Goal: Information Seeking & Learning: Learn about a topic

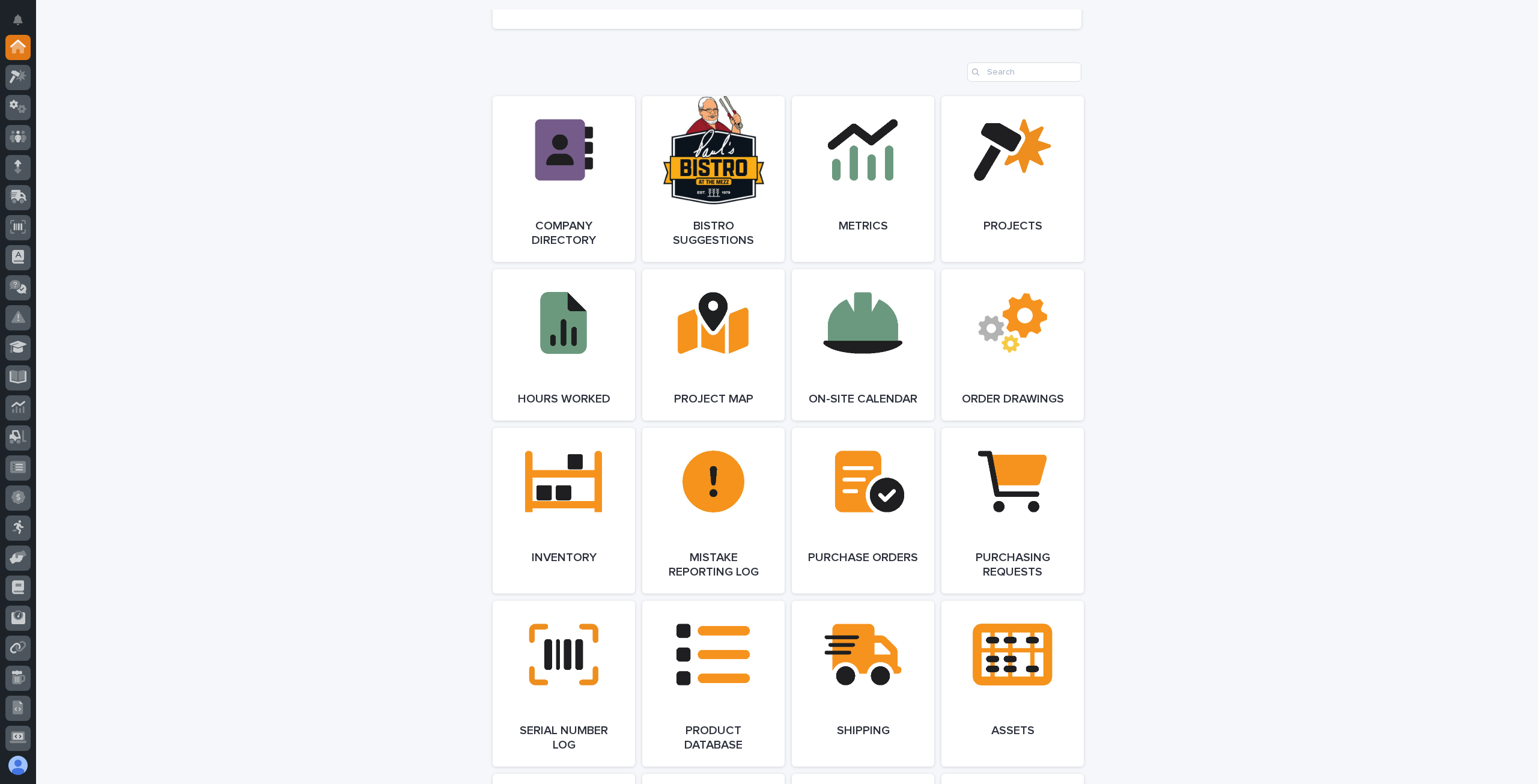
scroll to position [880, 0]
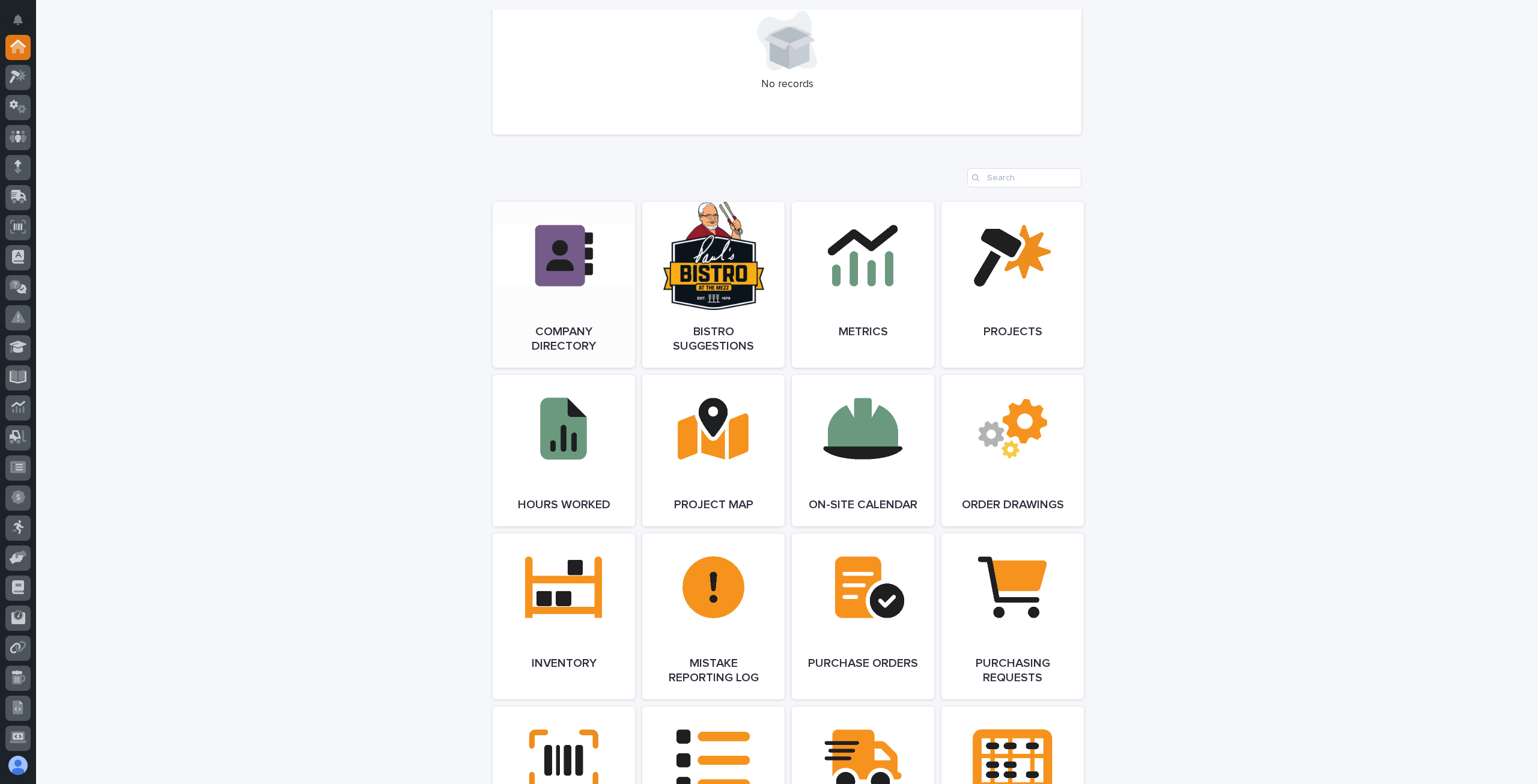
click at [571, 319] on link "Open Link" at bounding box center [563, 284] width 142 height 166
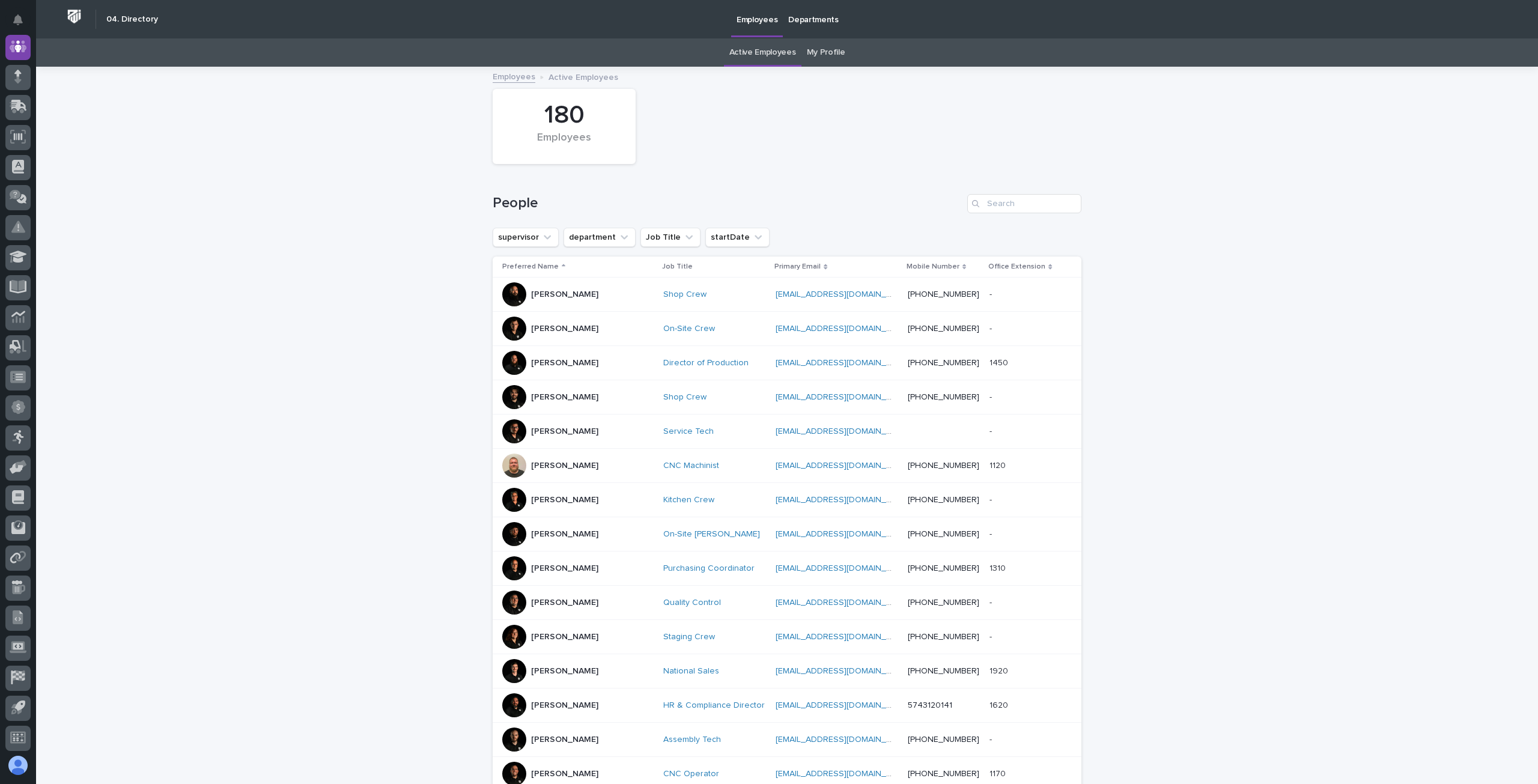
click at [818, 54] on link "My Profile" at bounding box center [826, 52] width 38 height 28
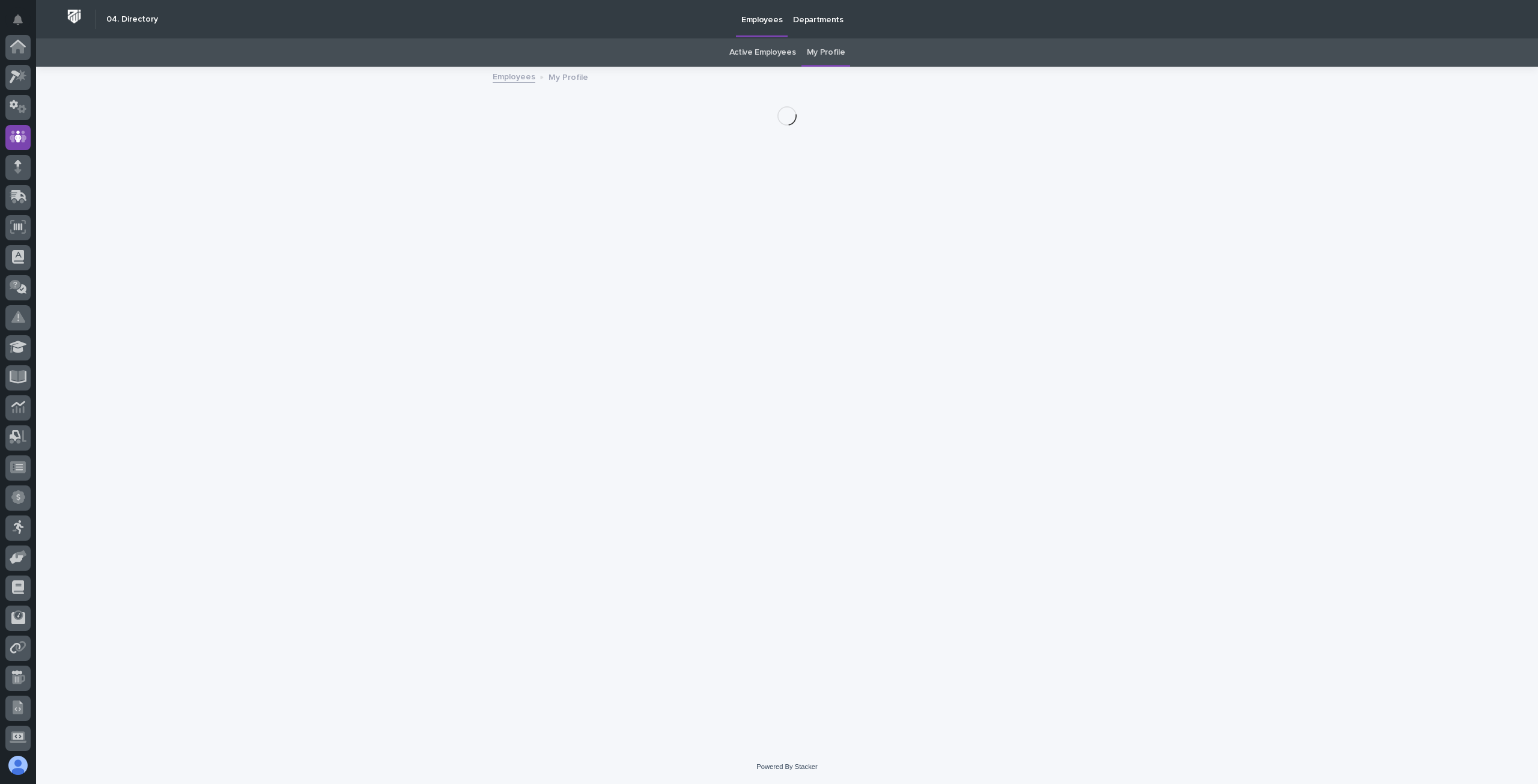
scroll to position [90, 0]
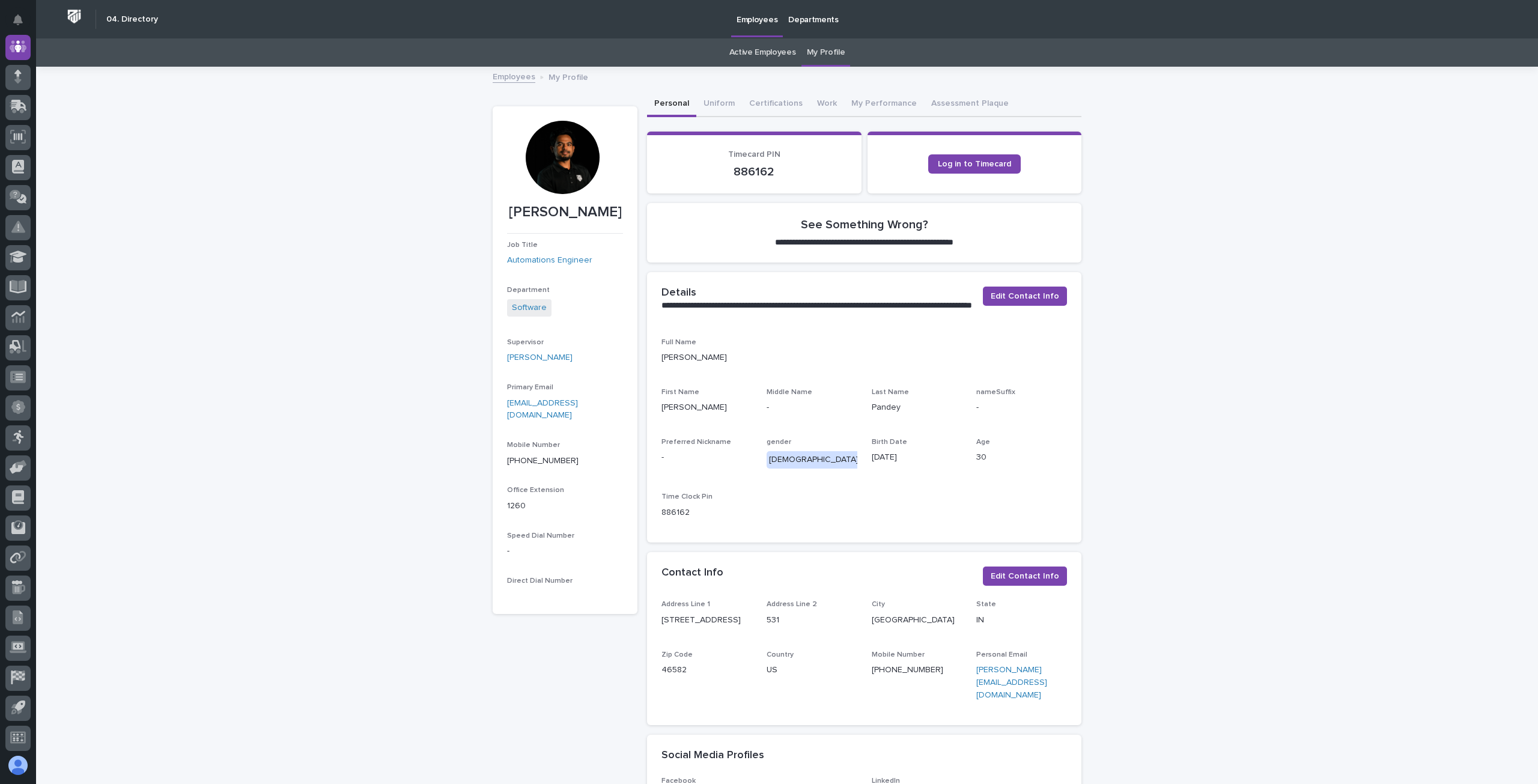
click at [554, 173] on div at bounding box center [562, 157] width 73 height 73
click at [578, 177] on div at bounding box center [562, 157] width 73 height 73
click at [564, 80] on p "My Profile" at bounding box center [568, 76] width 39 height 13
click at [573, 73] on p "My Profile" at bounding box center [568, 76] width 39 height 13
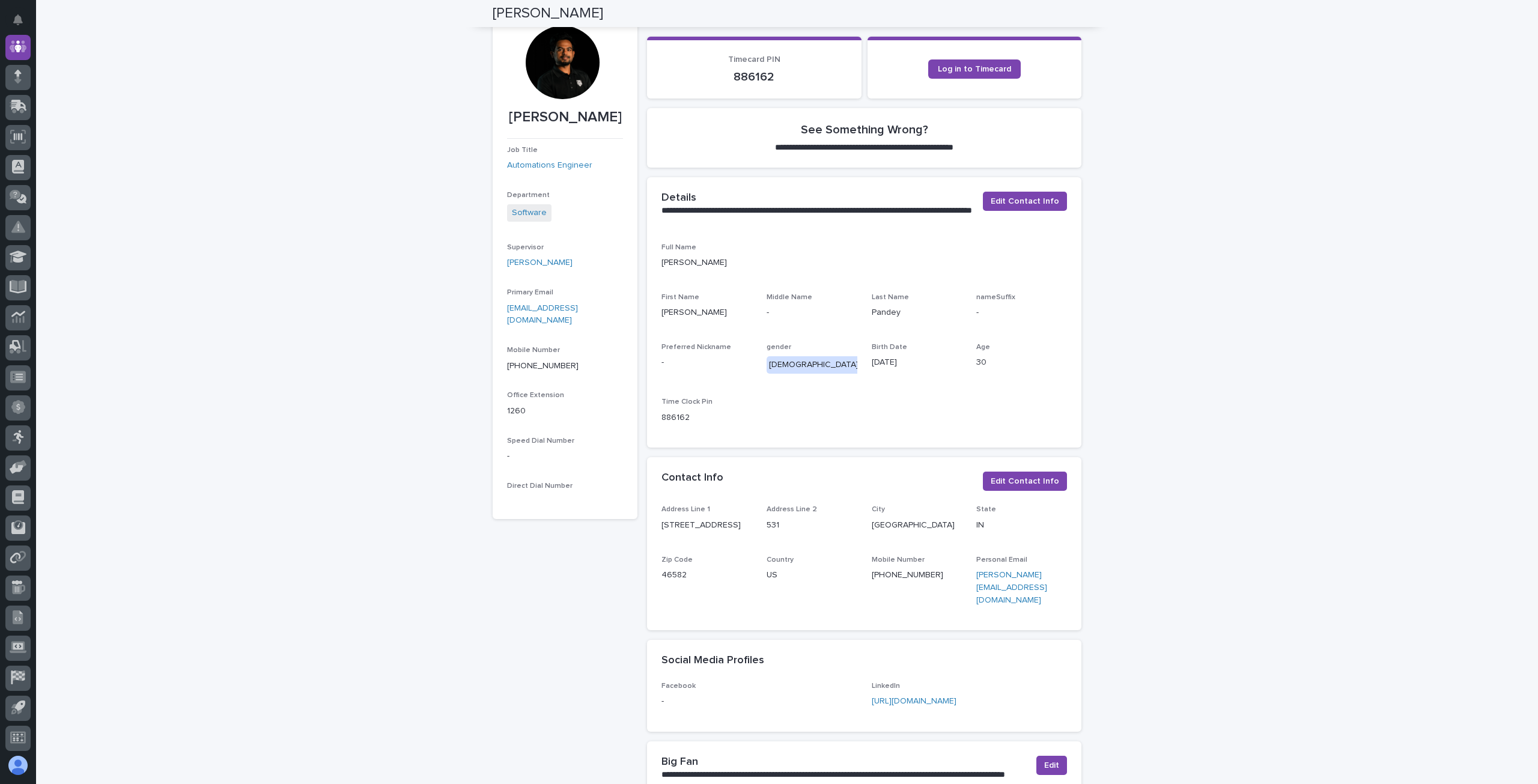
scroll to position [0, 0]
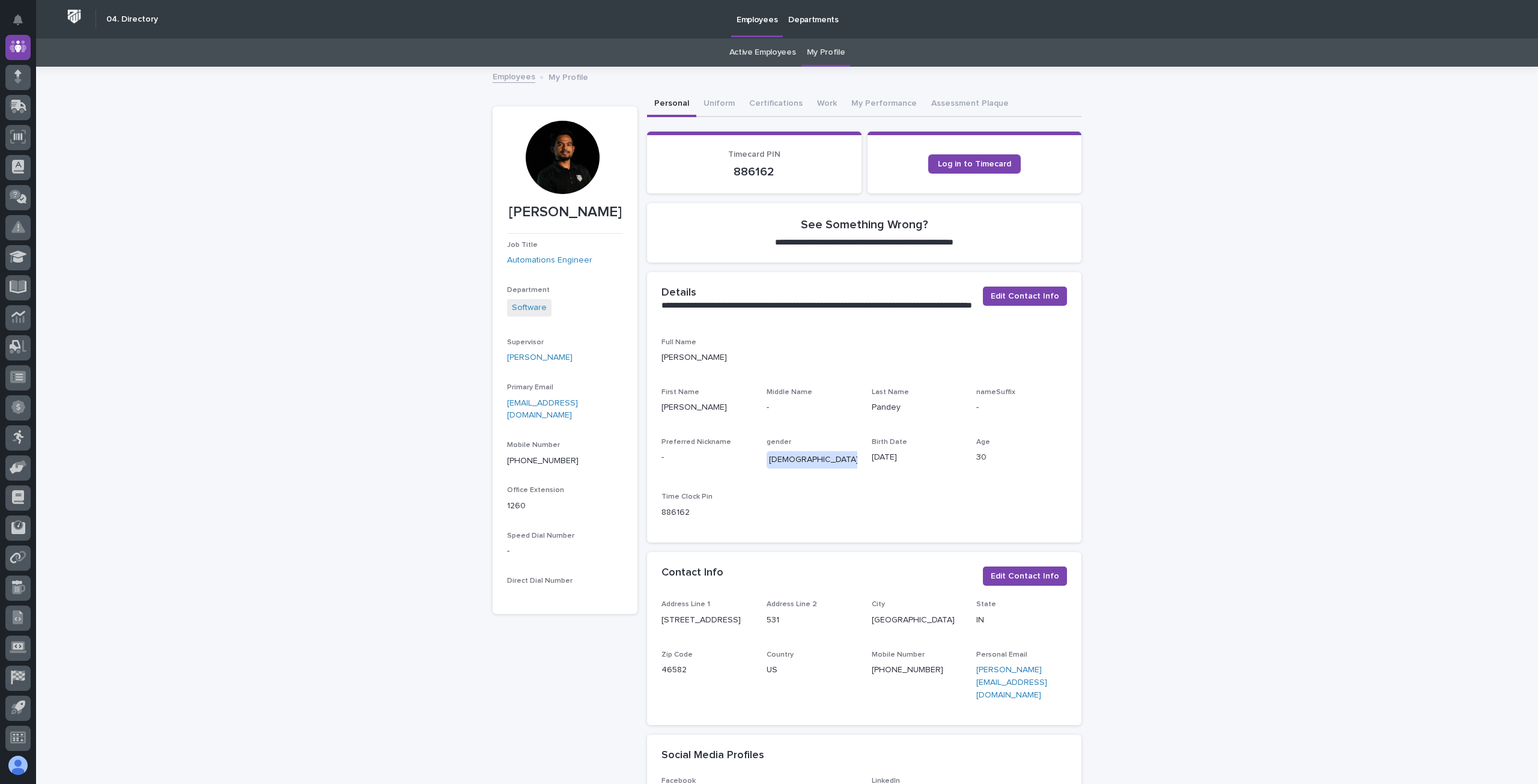
click at [561, 162] on div at bounding box center [562, 157] width 73 height 73
click at [569, 158] on div at bounding box center [562, 157] width 73 height 73
click at [556, 162] on div at bounding box center [562, 157] width 73 height 73
click at [564, 78] on p "My Profile" at bounding box center [568, 76] width 39 height 13
click at [715, 101] on button "Uniform" at bounding box center [719, 105] width 46 height 25
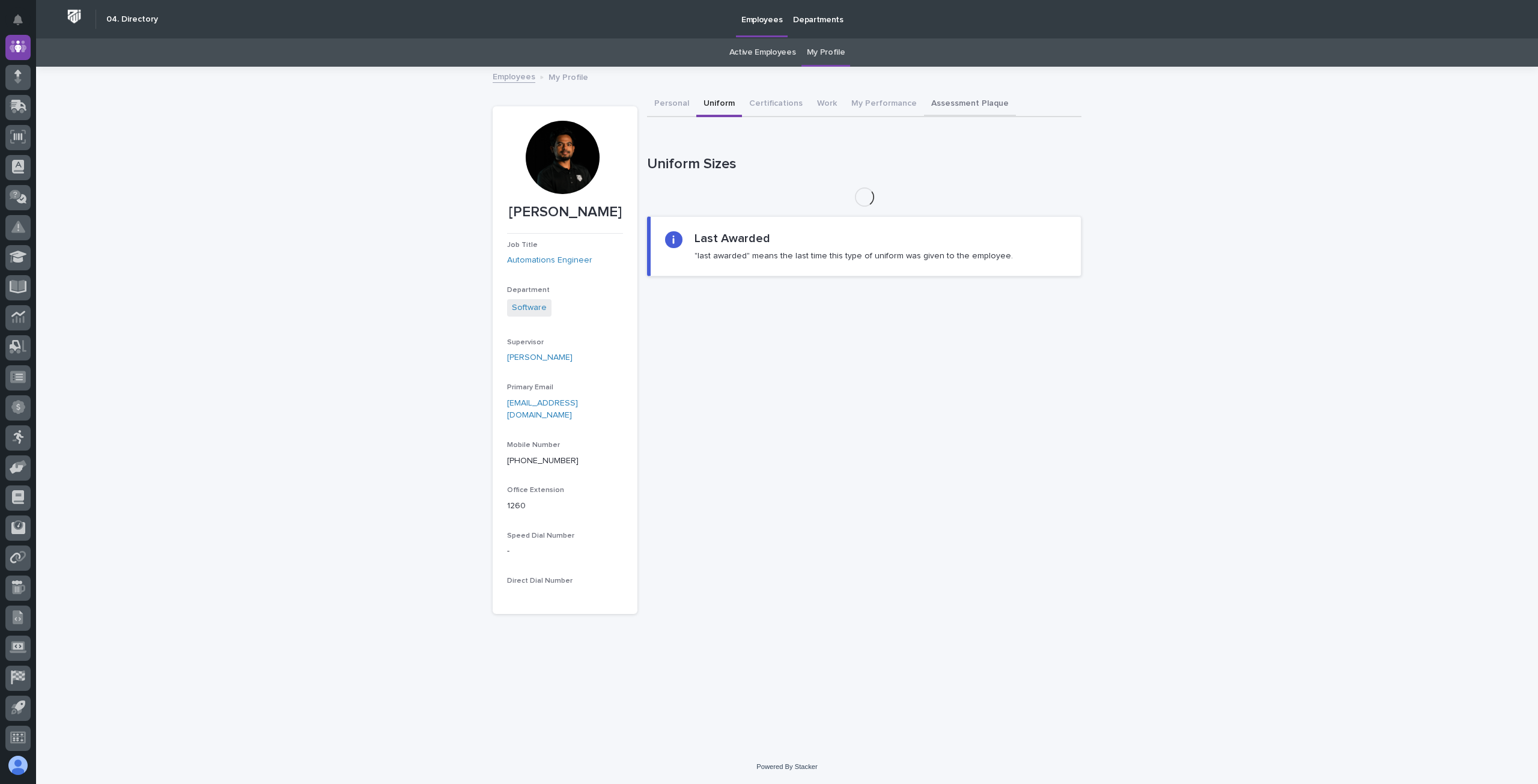
click at [932, 101] on button "Assessment Plaque" at bounding box center [970, 105] width 92 height 25
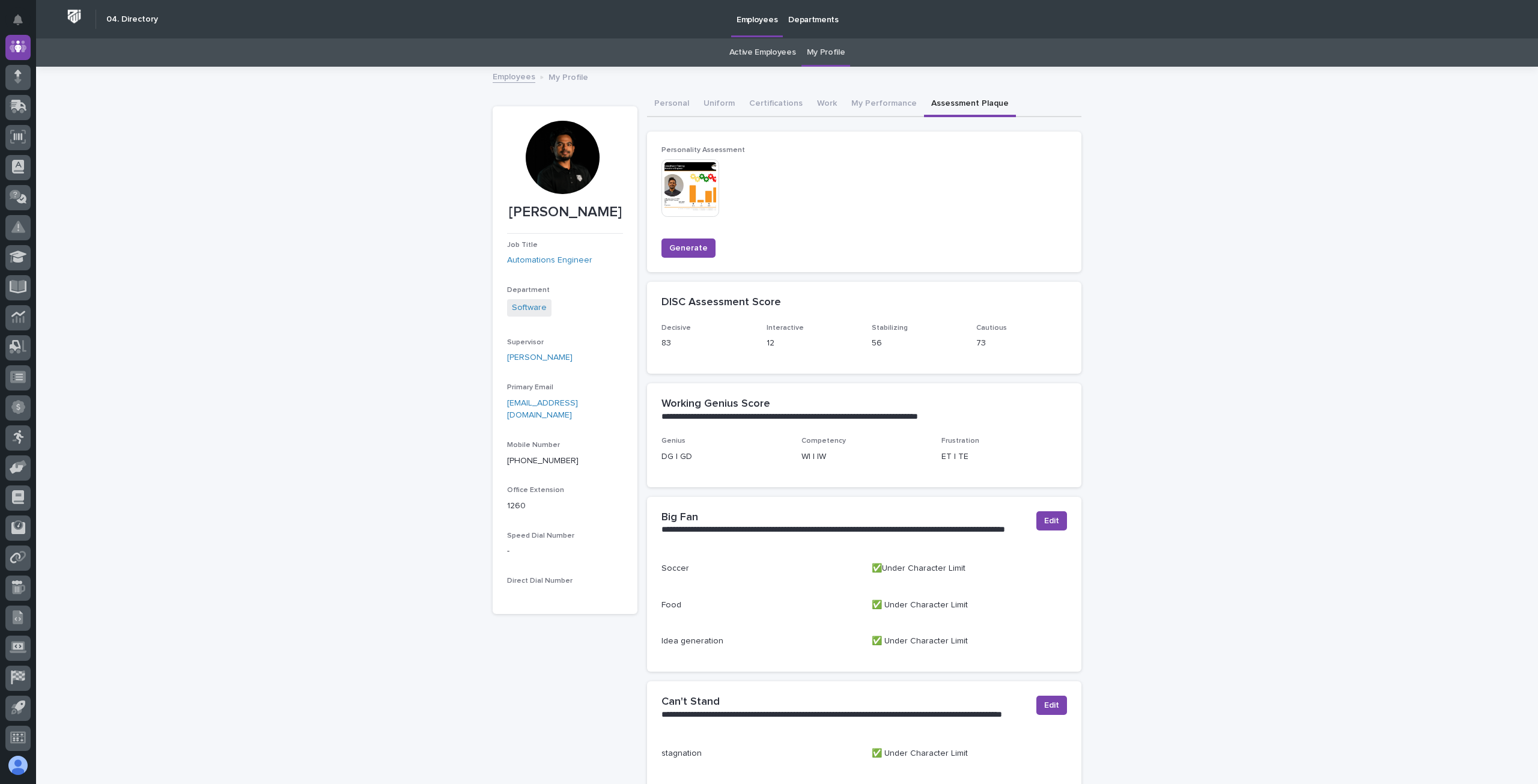
click at [554, 153] on div at bounding box center [562, 157] width 73 height 73
click at [571, 170] on div at bounding box center [562, 157] width 73 height 73
click at [813, 18] on p "Departments" at bounding box center [813, 13] width 51 height 25
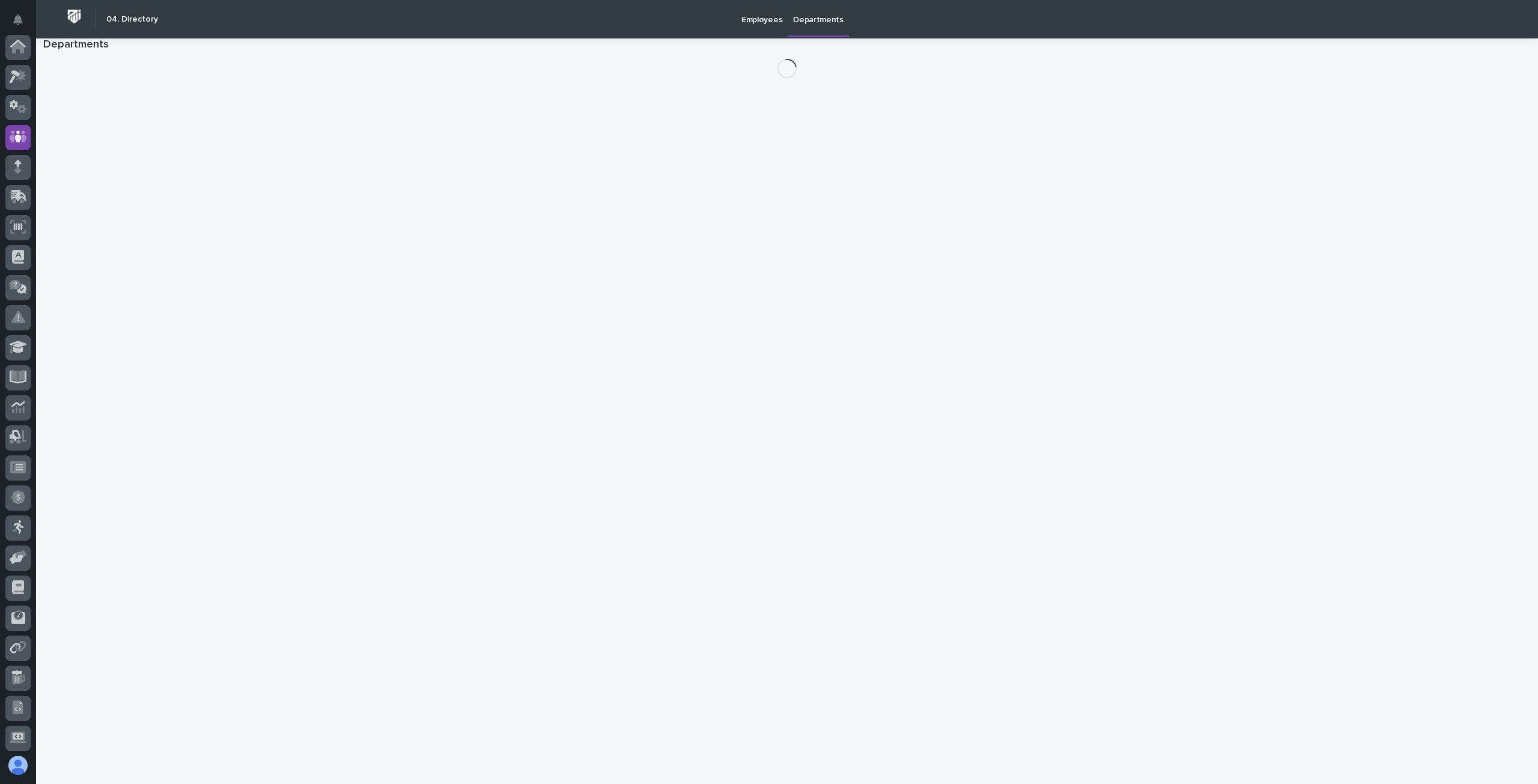
scroll to position [90, 0]
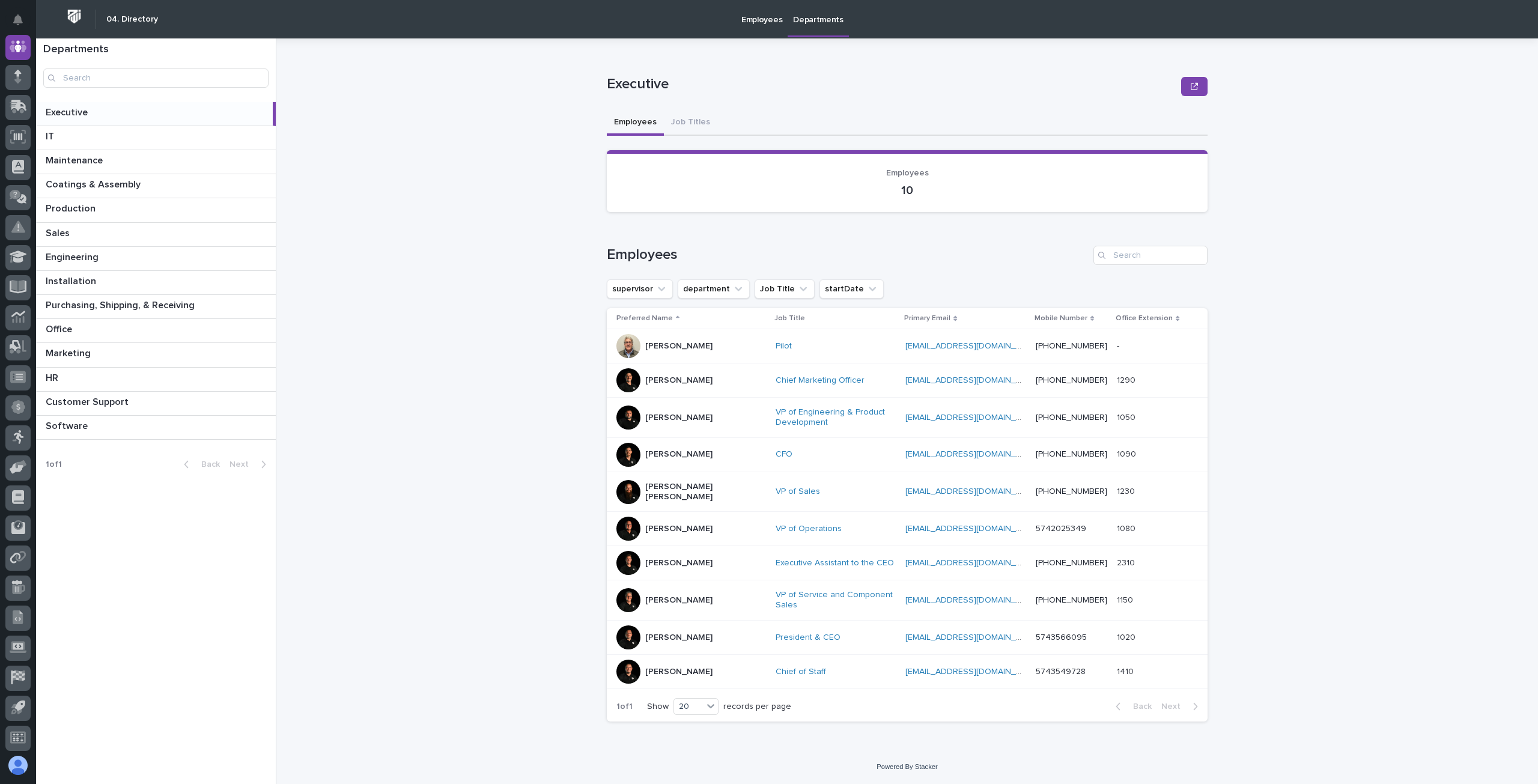
click at [423, 321] on div "Executive Executive Sorry, there was an error saving your record. Please try ag…" at bounding box center [914, 411] width 1247 height 745
drag, startPoint x: 80, startPoint y: 423, endPoint x: 192, endPoint y: 413, distance: 112.4
click at [80, 423] on p "Software" at bounding box center [68, 425] width 44 height 14
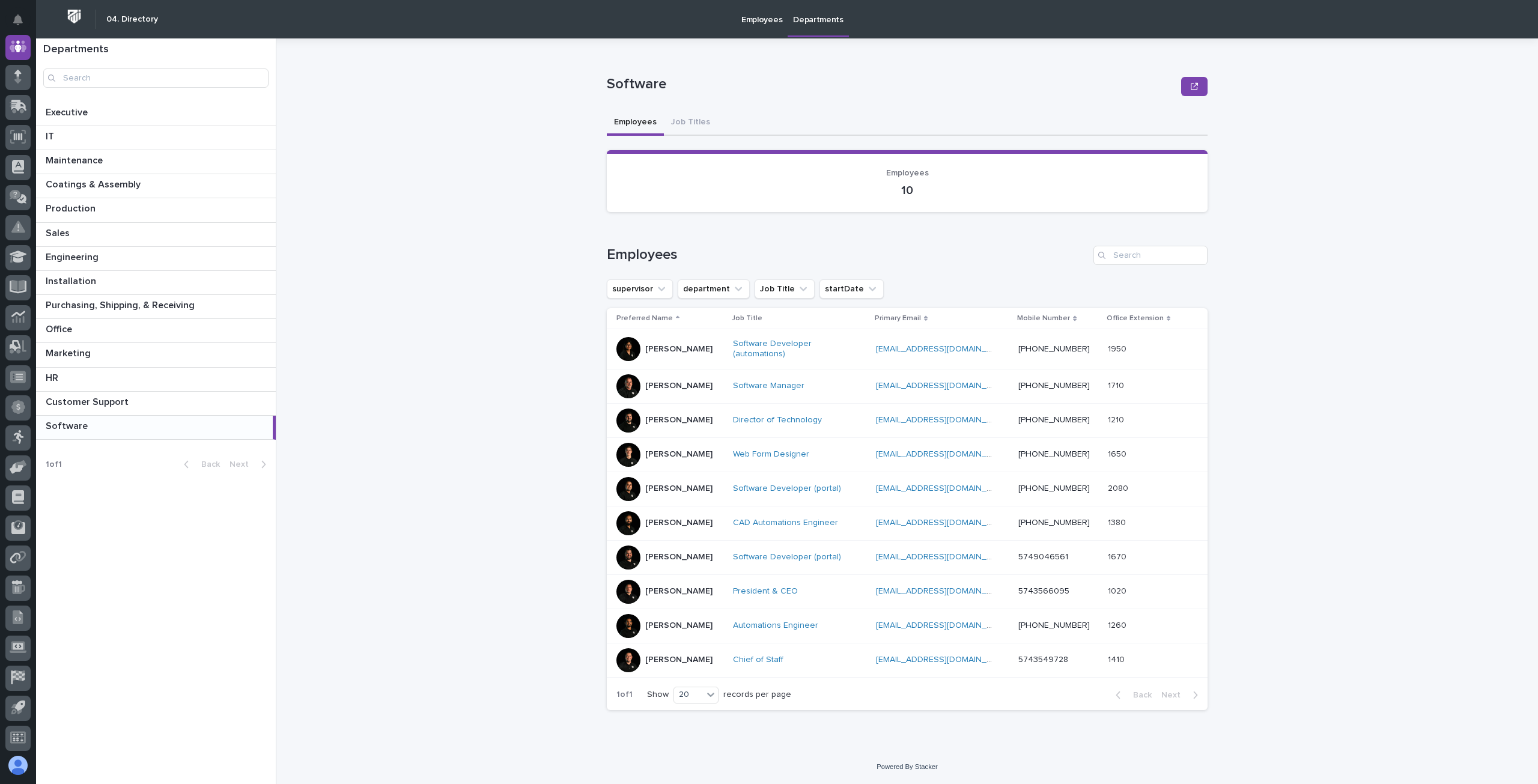
click at [656, 622] on p "[PERSON_NAME]" at bounding box center [678, 626] width 67 height 10
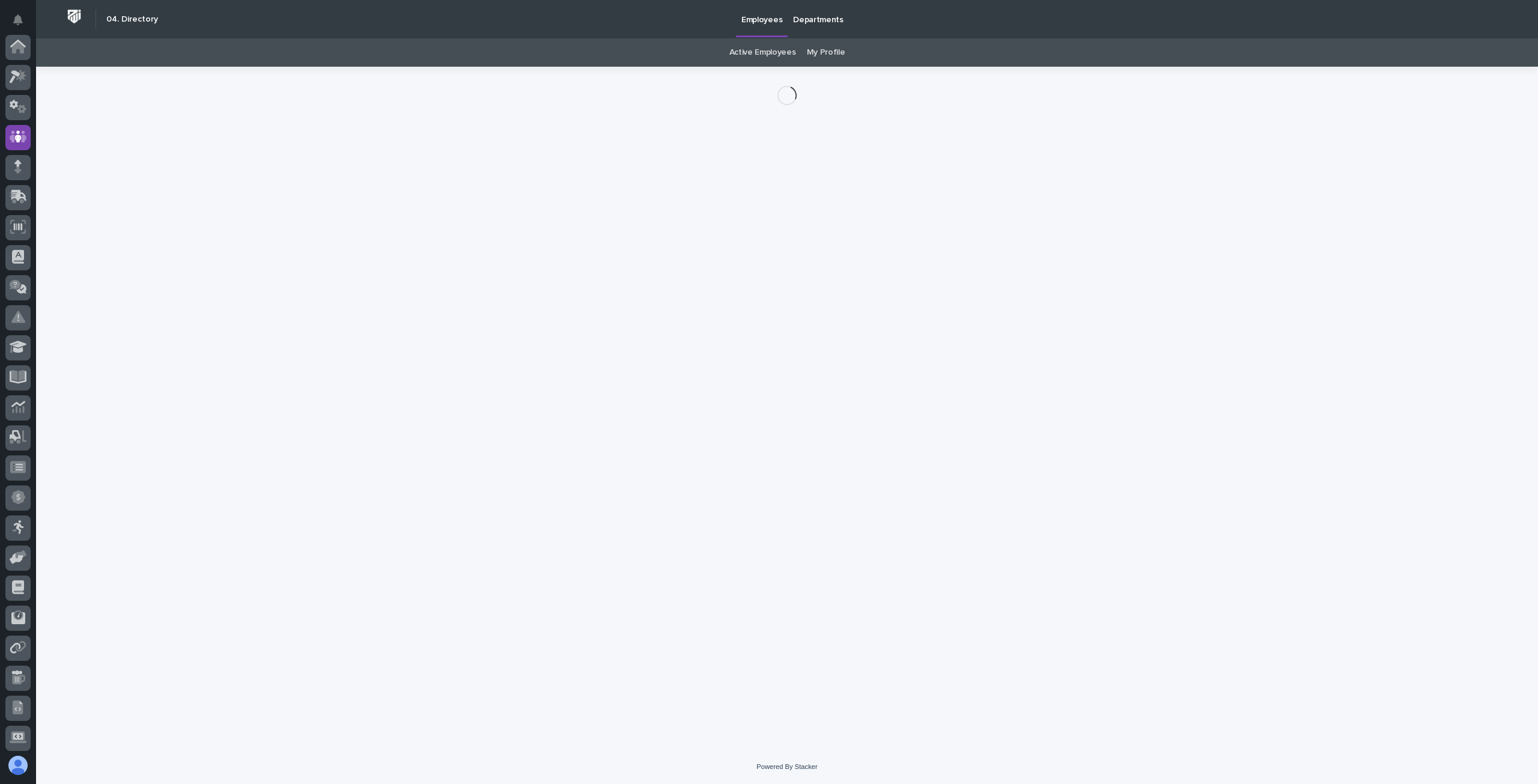
scroll to position [90, 0]
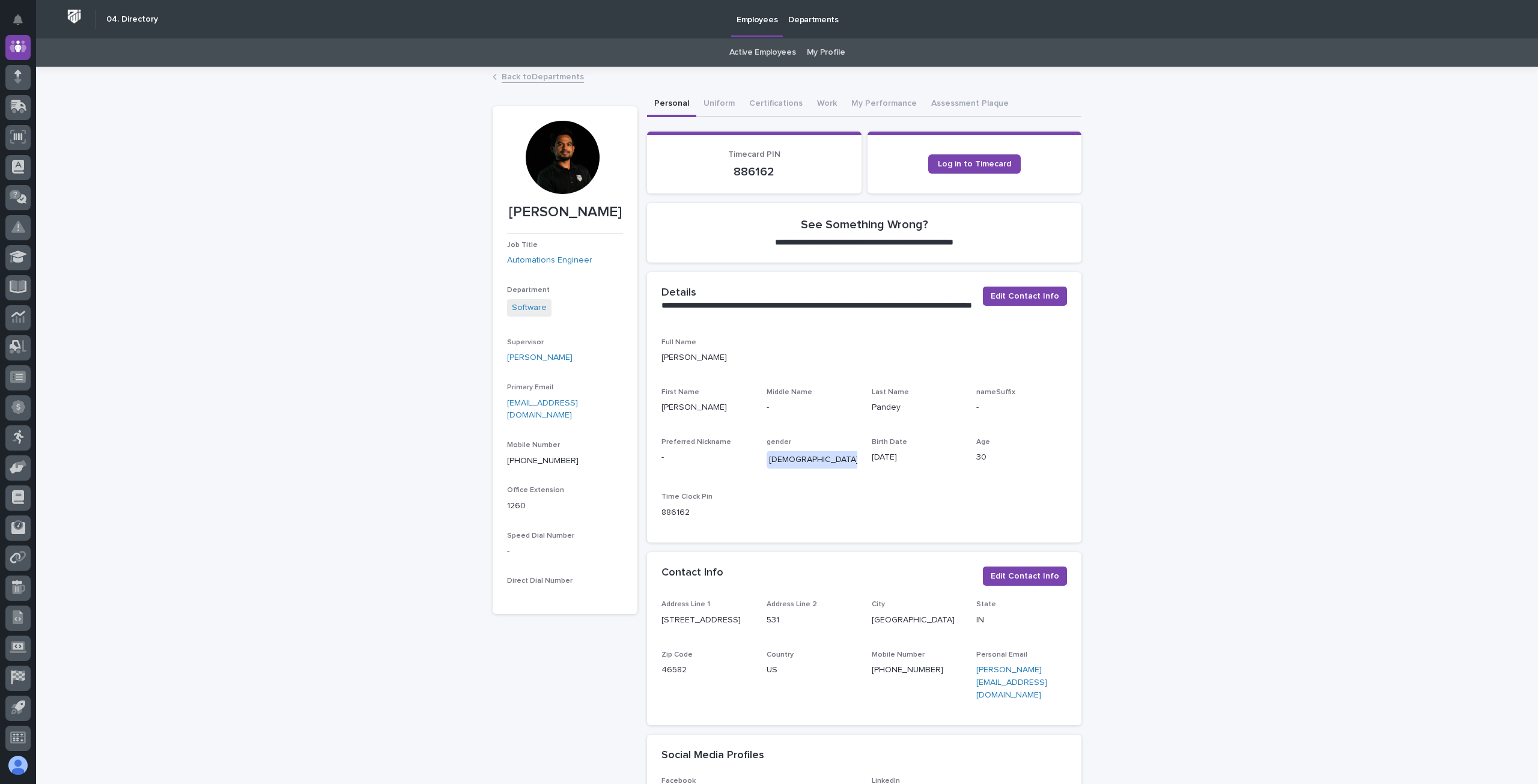
click at [568, 163] on div at bounding box center [562, 157] width 73 height 73
